Goal: Task Accomplishment & Management: Complete application form

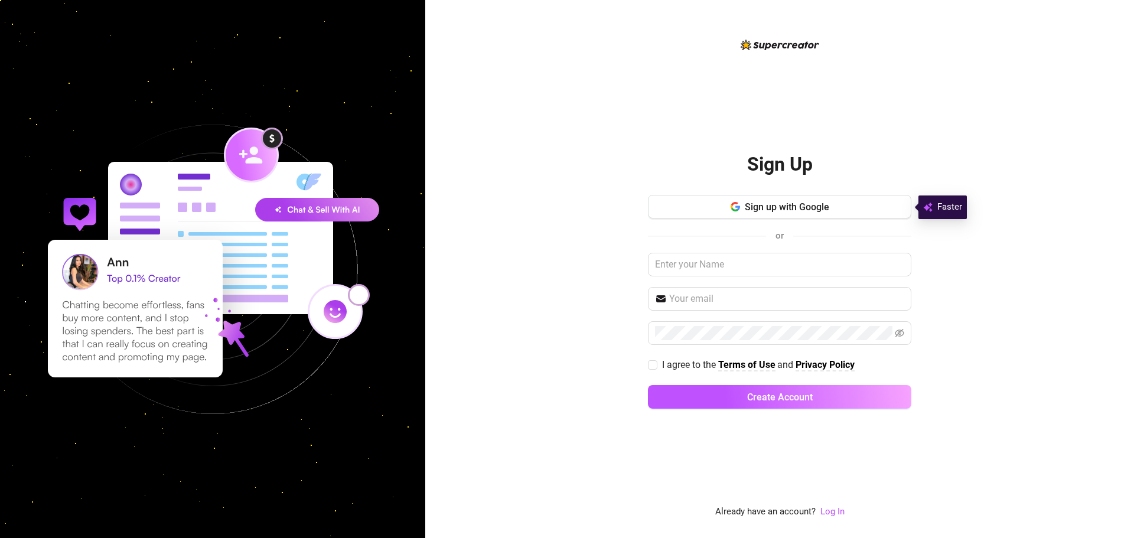
click at [775, 201] on span "Sign up with Google" at bounding box center [787, 206] width 84 height 11
click at [830, 210] on button "Sign up with Google" at bounding box center [779, 207] width 263 height 24
